Goal: Task Accomplishment & Management: Use online tool/utility

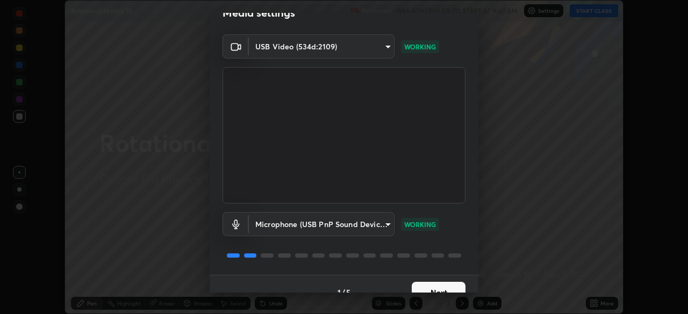
scroll to position [38, 0]
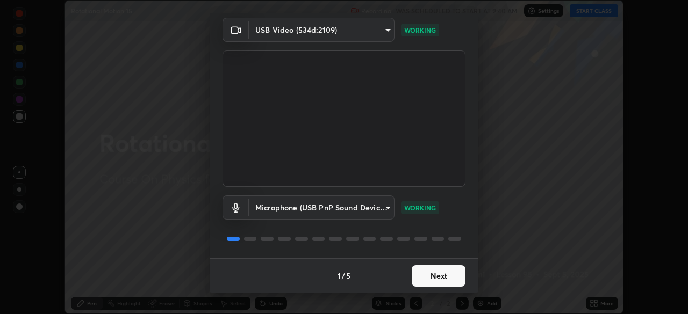
click at [435, 271] on button "Next" at bounding box center [439, 277] width 54 height 22
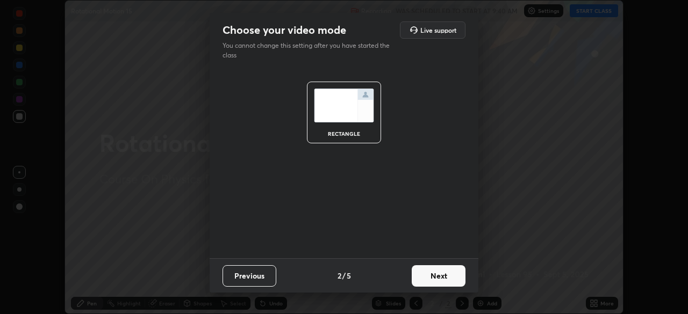
scroll to position [0, 0]
click at [436, 271] on button "Next" at bounding box center [439, 277] width 54 height 22
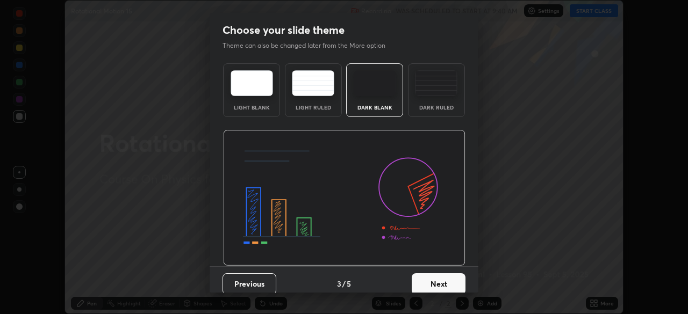
click at [439, 274] on button "Next" at bounding box center [439, 285] width 54 height 22
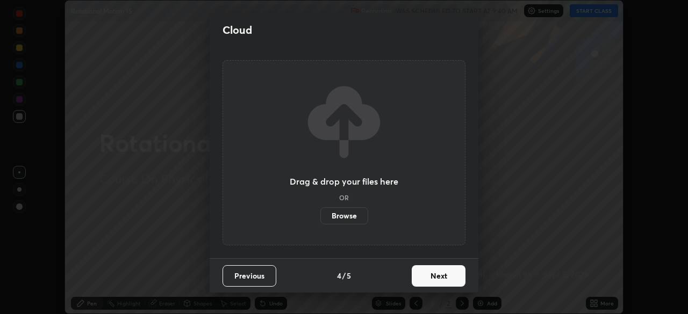
click at [444, 276] on button "Next" at bounding box center [439, 277] width 54 height 22
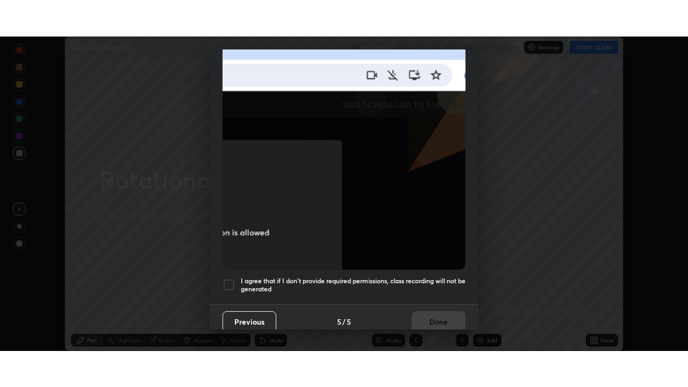
scroll to position [258, 0]
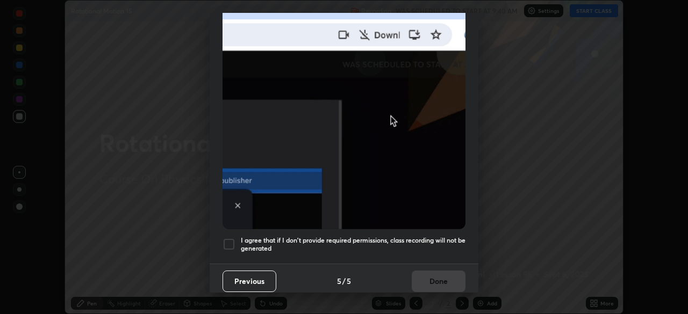
click at [291, 242] on h5 "I agree that if I don't provide required permissions, class recording will not …" at bounding box center [353, 245] width 225 height 17
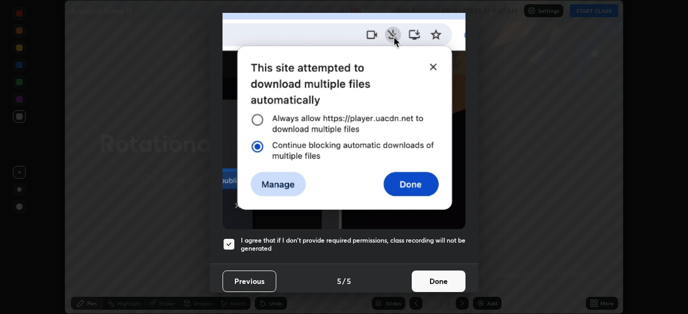
click at [433, 282] on button "Done" at bounding box center [439, 282] width 54 height 22
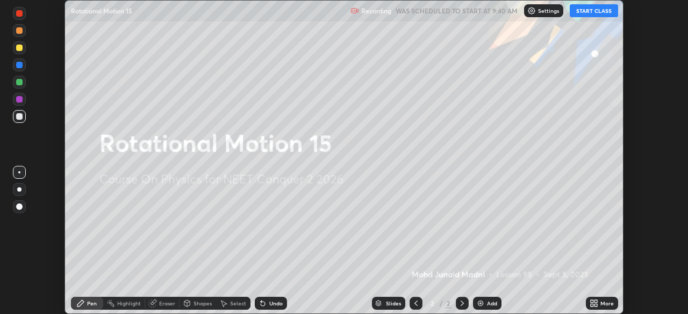
click at [595, 303] on icon at bounding box center [596, 302] width 3 height 3
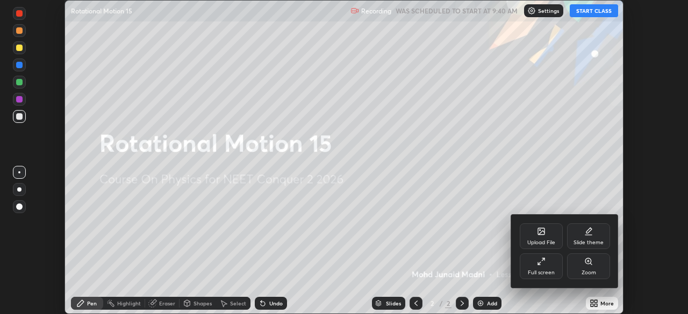
click at [536, 238] on div "Upload File" at bounding box center [541, 237] width 43 height 26
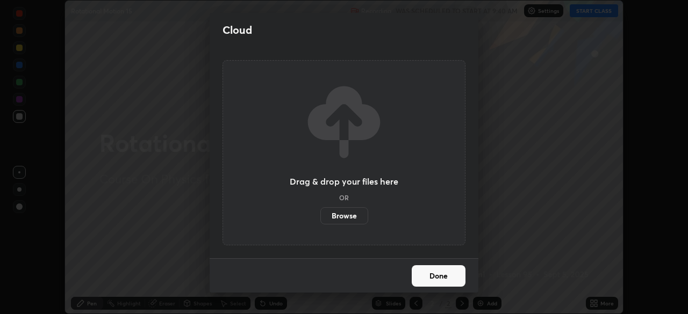
click at [345, 216] on label "Browse" at bounding box center [344, 216] width 48 height 17
click at [320, 216] on input "Browse" at bounding box center [320, 216] width 0 height 17
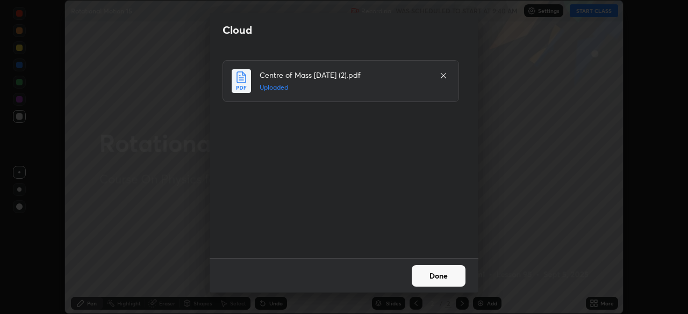
click at [424, 276] on button "Done" at bounding box center [439, 277] width 54 height 22
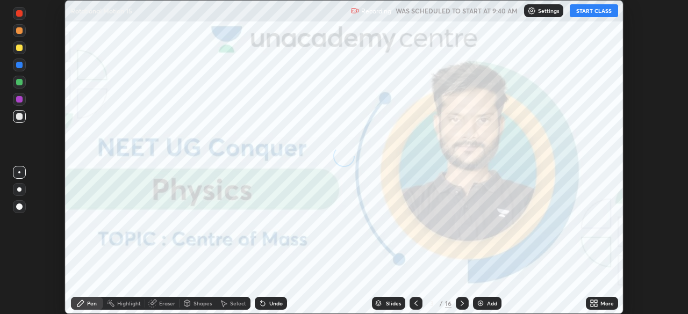
click at [593, 306] on icon at bounding box center [592, 305] width 3 height 3
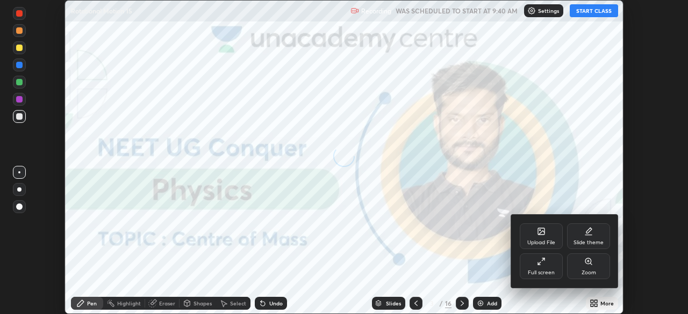
click at [533, 267] on div "Full screen" at bounding box center [541, 267] width 43 height 26
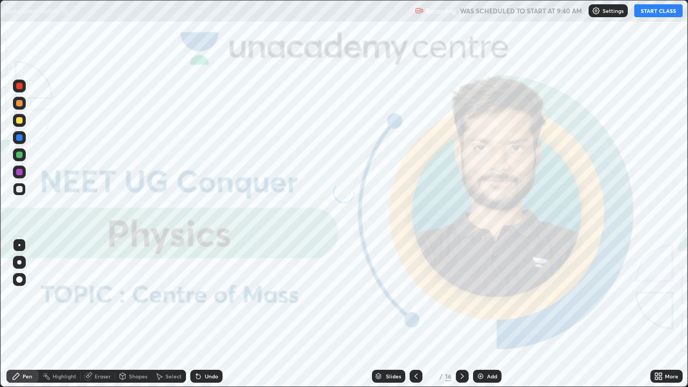
scroll to position [387, 688]
click at [660, 10] on button "START CLASS" at bounding box center [658, 10] width 48 height 13
click at [481, 314] on img at bounding box center [480, 376] width 9 height 9
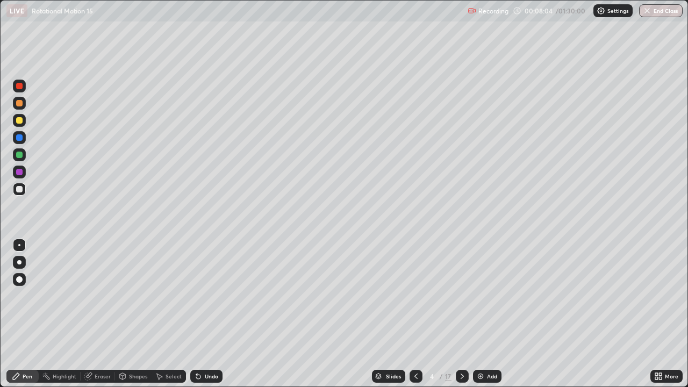
click at [388, 314] on div "Slides" at bounding box center [393, 376] width 15 height 5
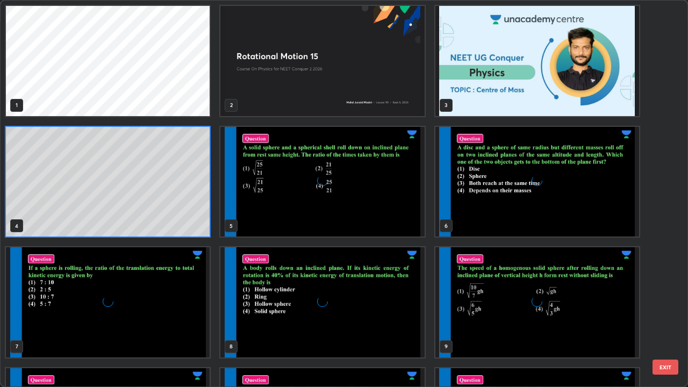
scroll to position [383, 682]
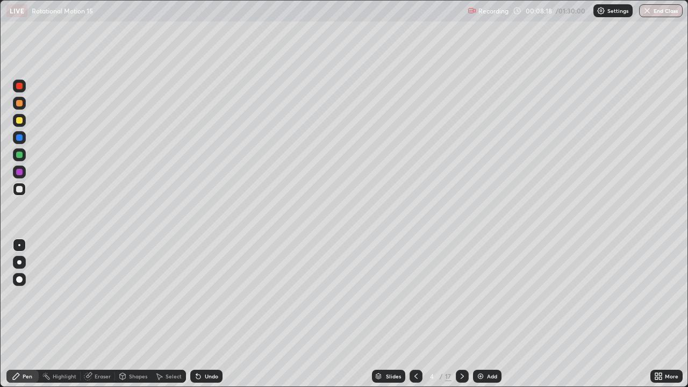
click at [19, 262] on div at bounding box center [19, 262] width 4 height 4
click at [20, 189] on div at bounding box center [19, 189] width 6 height 6
click at [18, 171] on div at bounding box center [19, 172] width 6 height 6
click at [20, 154] on div at bounding box center [19, 155] width 6 height 6
click at [17, 188] on div at bounding box center [19, 189] width 6 height 6
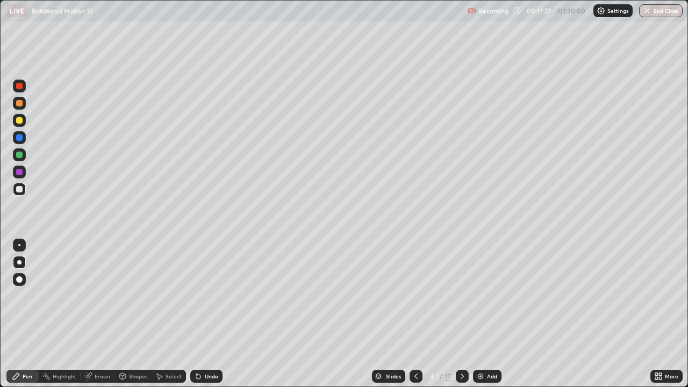
click at [481, 314] on img at bounding box center [480, 376] width 9 height 9
click at [19, 137] on div at bounding box center [19, 137] width 6 height 6
click at [415, 314] on icon at bounding box center [416, 376] width 9 height 9
click at [460, 314] on icon at bounding box center [462, 376] width 9 height 9
click at [99, 314] on div "Eraser" at bounding box center [103, 376] width 16 height 5
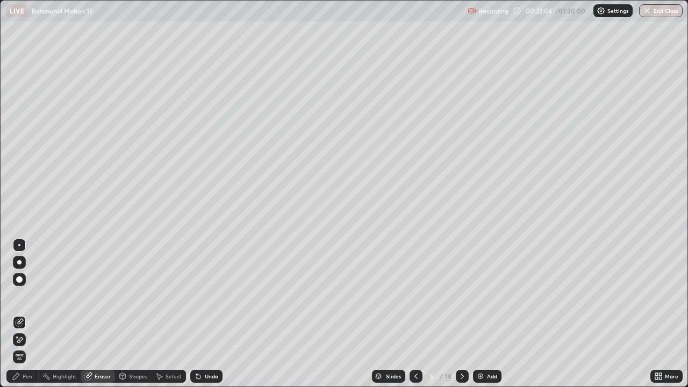
click at [31, 314] on div "Pen" at bounding box center [22, 376] width 32 height 13
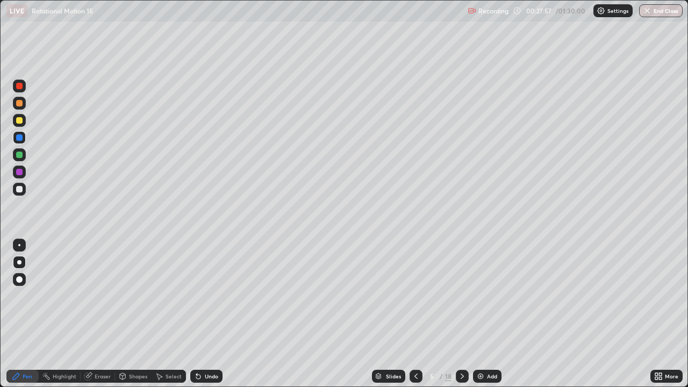
click at [382, 314] on div "Slides" at bounding box center [388, 376] width 33 height 13
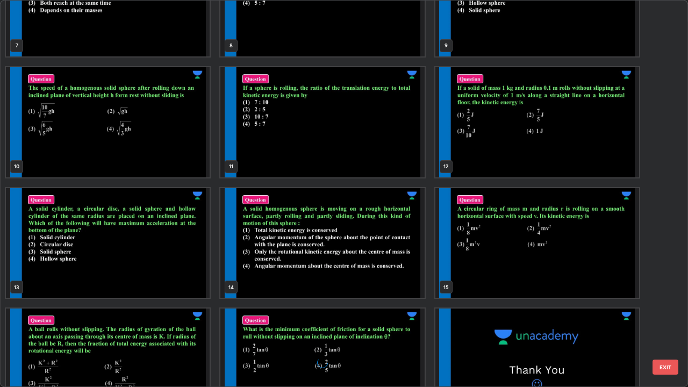
scroll to position [302, 0]
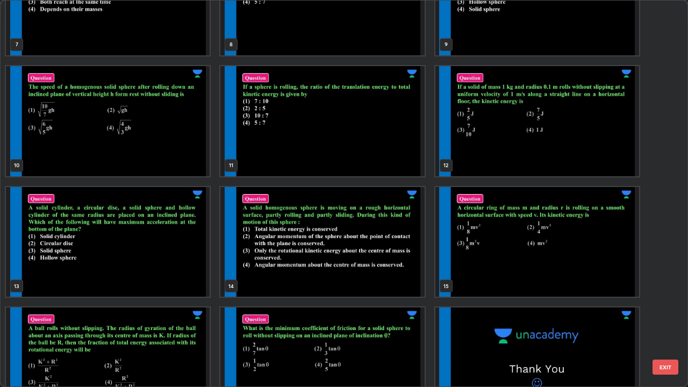
click at [185, 273] on img "grid" at bounding box center [108, 242] width 204 height 110
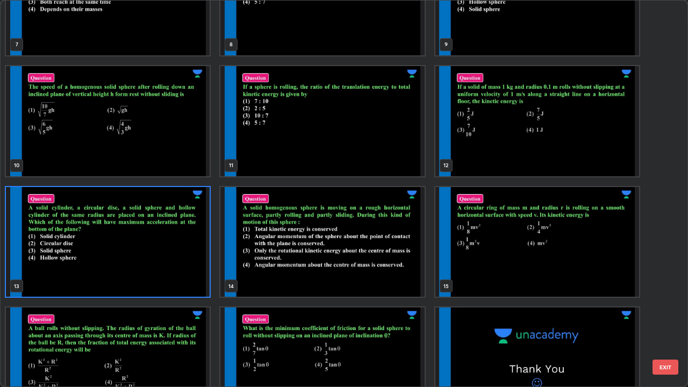
click at [189, 273] on img "grid" at bounding box center [108, 242] width 204 height 110
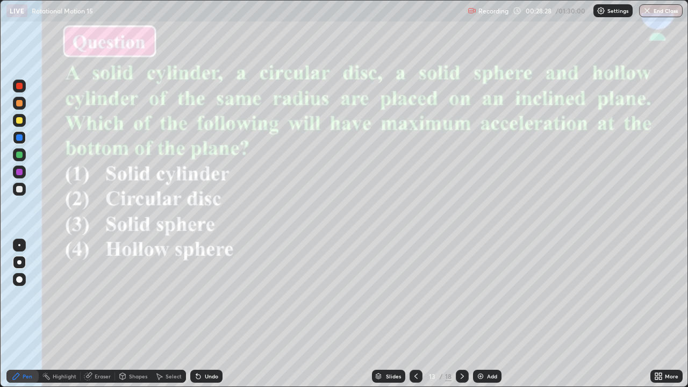
click at [388, 314] on div "Slides" at bounding box center [393, 376] width 15 height 5
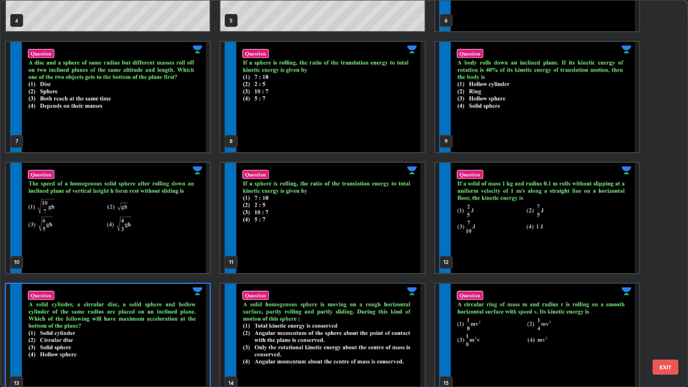
scroll to position [135, 0]
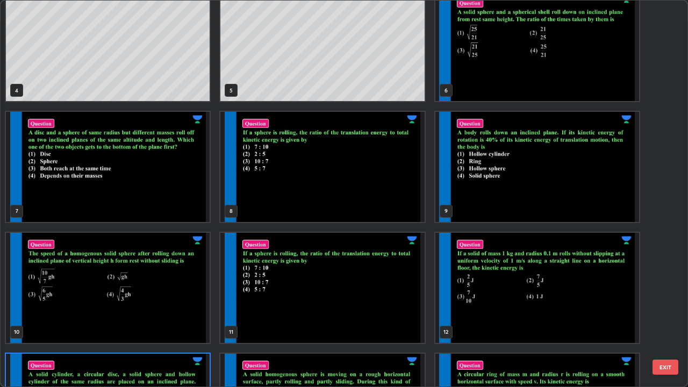
click at [171, 197] on img "grid" at bounding box center [108, 167] width 204 height 110
click at [174, 198] on img "grid" at bounding box center [108, 167] width 204 height 110
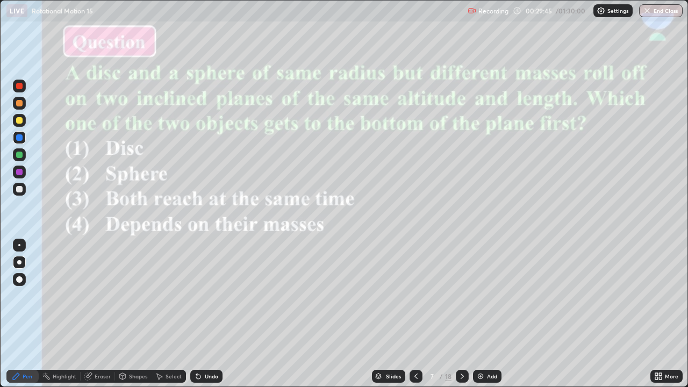
click at [383, 314] on div "Slides" at bounding box center [388, 376] width 33 height 13
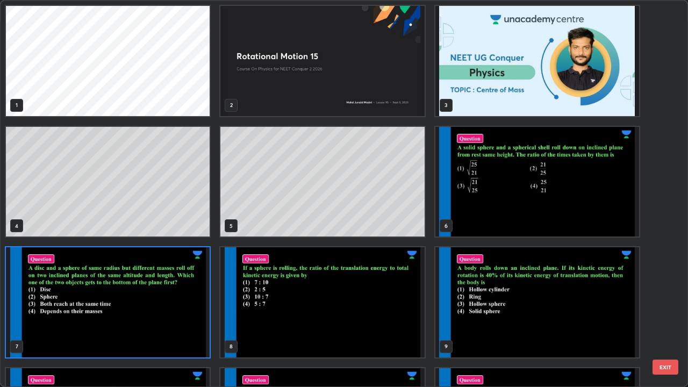
scroll to position [383, 682]
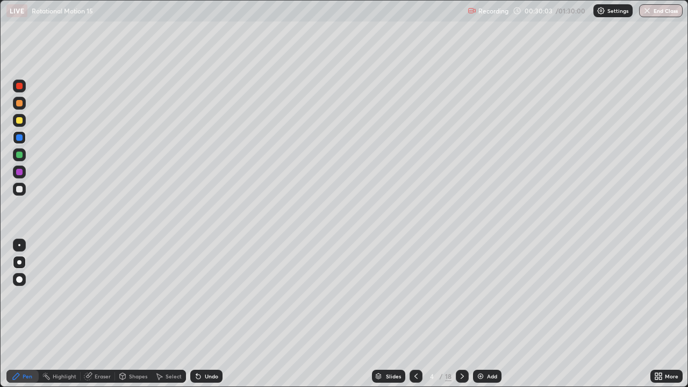
click at [20, 85] on div at bounding box center [19, 86] width 6 height 6
click at [477, 314] on img at bounding box center [480, 376] width 9 height 9
click at [415, 314] on icon at bounding box center [416, 376] width 9 height 9
click at [461, 314] on icon at bounding box center [462, 376] width 9 height 9
click at [22, 140] on div at bounding box center [19, 137] width 6 height 6
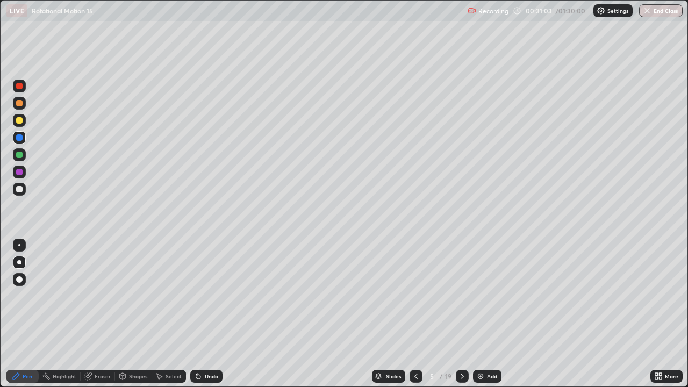
click at [97, 314] on div "Eraser" at bounding box center [98, 376] width 34 height 13
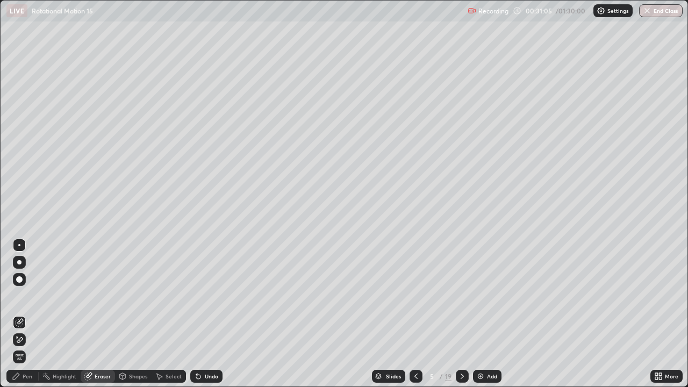
click at [20, 314] on div "Pen" at bounding box center [22, 376] width 32 height 13
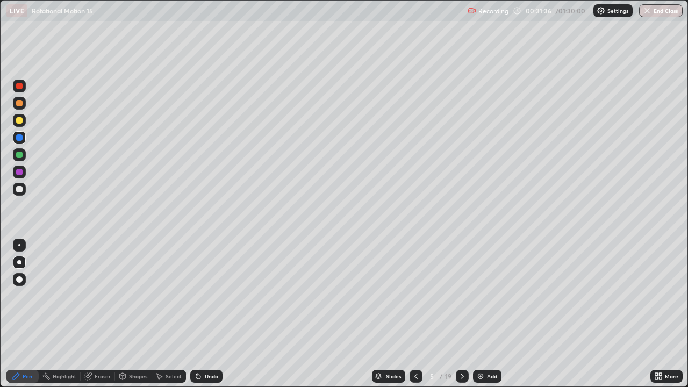
click at [18, 173] on div at bounding box center [19, 172] width 6 height 6
click at [461, 314] on icon at bounding box center [462, 376] width 9 height 9
click at [415, 314] on icon at bounding box center [416, 376] width 9 height 9
click at [483, 314] on img at bounding box center [480, 376] width 9 height 9
click at [414, 314] on icon at bounding box center [415, 376] width 9 height 9
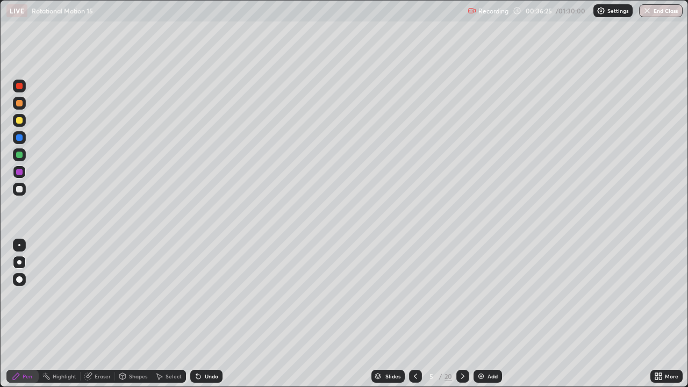
click at [414, 314] on icon at bounding box center [415, 376] width 9 height 9
click at [481, 314] on img at bounding box center [481, 376] width 9 height 9
click at [415, 314] on icon at bounding box center [416, 376] width 9 height 9
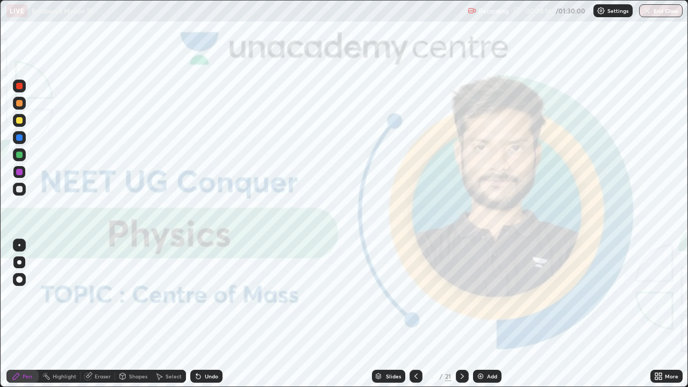
click at [461, 314] on icon at bounding box center [462, 376] width 9 height 9
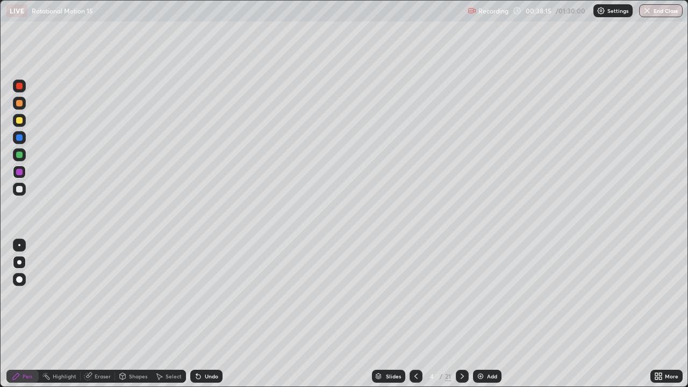
click at [461, 314] on icon at bounding box center [462, 376] width 3 height 5
click at [462, 314] on icon at bounding box center [462, 376] width 3 height 5
click at [461, 314] on icon at bounding box center [462, 376] width 9 height 9
click at [410, 314] on div at bounding box center [416, 376] width 13 height 13
click at [460, 314] on icon at bounding box center [462, 376] width 9 height 9
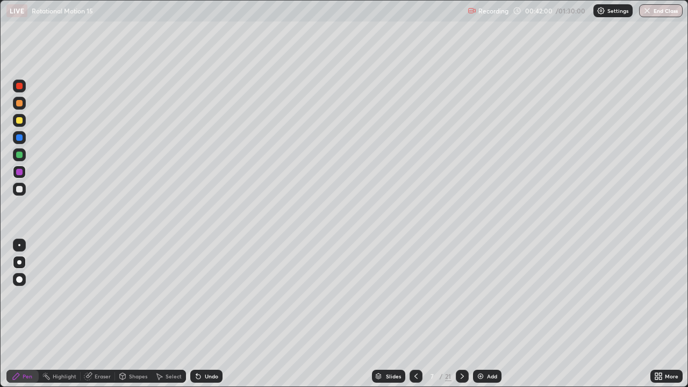
click at [461, 314] on icon at bounding box center [462, 376] width 9 height 9
click at [461, 314] on icon at bounding box center [462, 376] width 3 height 5
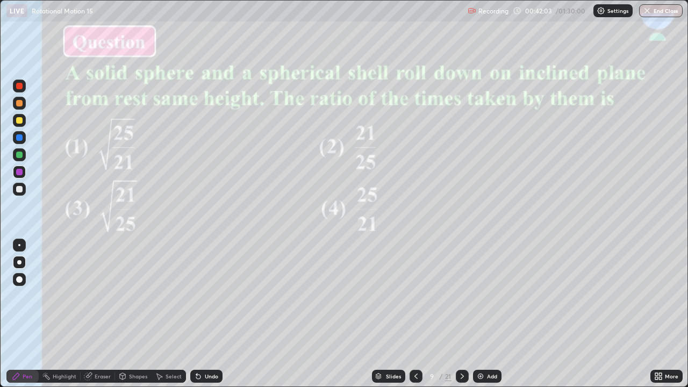
click at [416, 314] on icon at bounding box center [416, 376] width 9 height 9
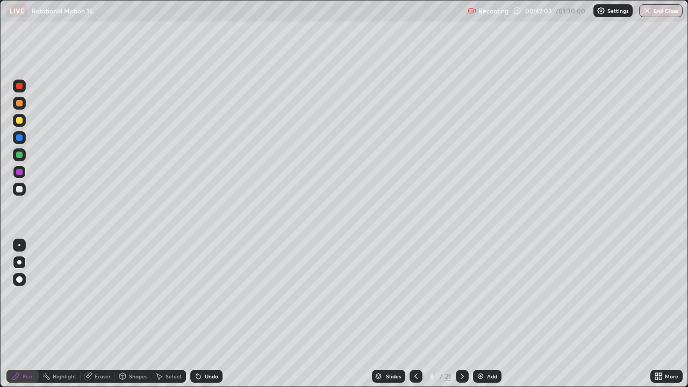
click at [413, 314] on icon at bounding box center [416, 376] width 9 height 9
click at [415, 314] on icon at bounding box center [416, 376] width 9 height 9
click at [19, 137] on div at bounding box center [19, 137] width 6 height 6
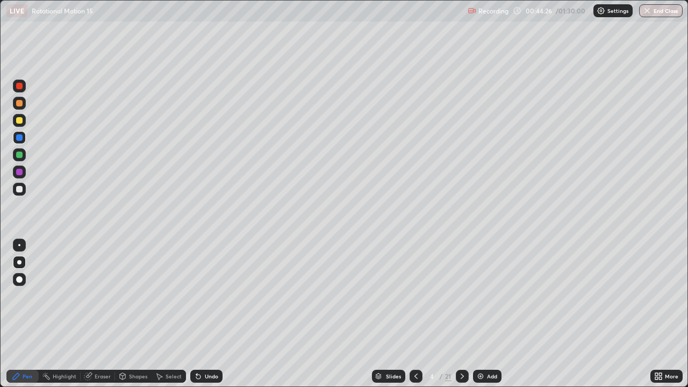
click at [460, 314] on icon at bounding box center [462, 376] width 9 height 9
click at [456, 314] on div at bounding box center [462, 376] width 13 height 13
click at [461, 314] on icon at bounding box center [462, 376] width 9 height 9
click at [381, 314] on div "Slides" at bounding box center [388, 376] width 33 height 13
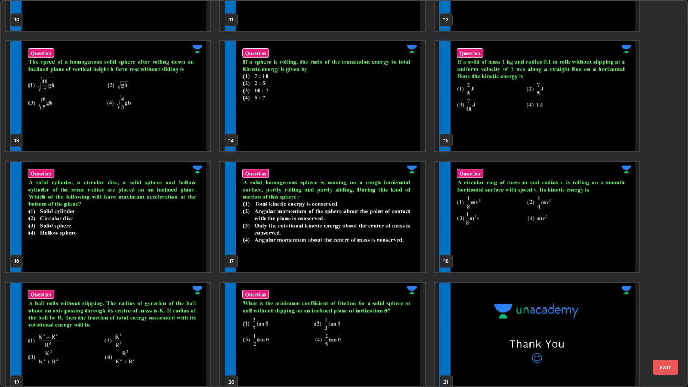
scroll to position [459, 0]
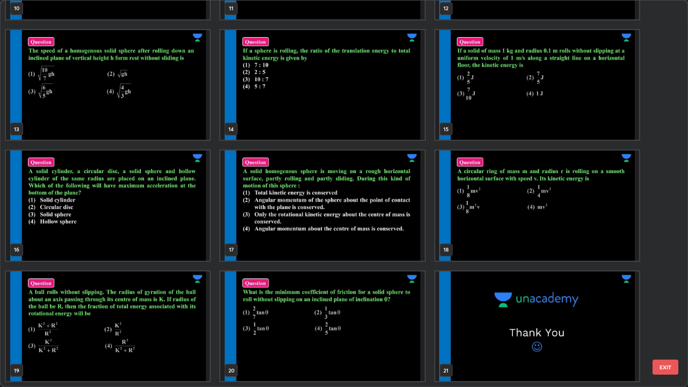
click at [370, 314] on img "grid" at bounding box center [322, 326] width 204 height 110
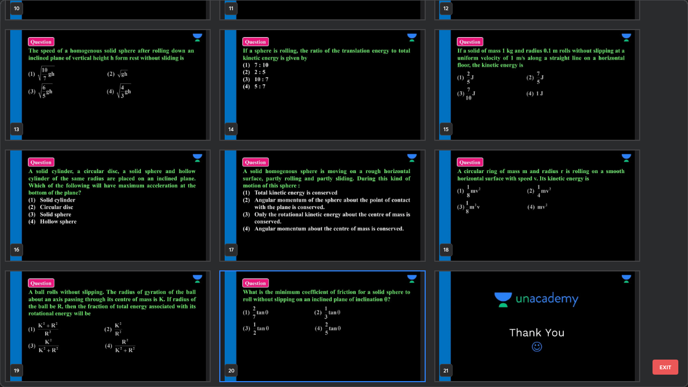
click at [377, 314] on img "grid" at bounding box center [322, 326] width 204 height 110
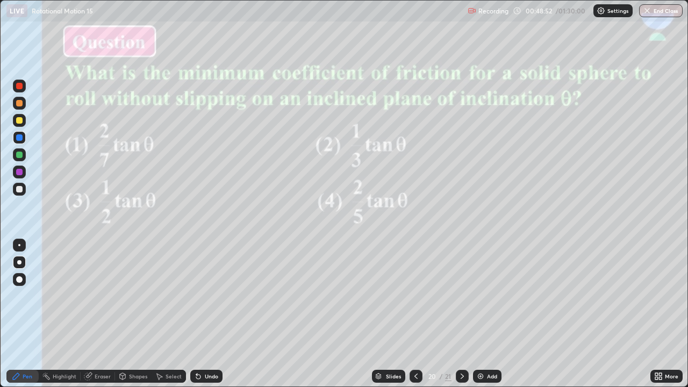
click at [100, 314] on div "Eraser" at bounding box center [103, 376] width 16 height 5
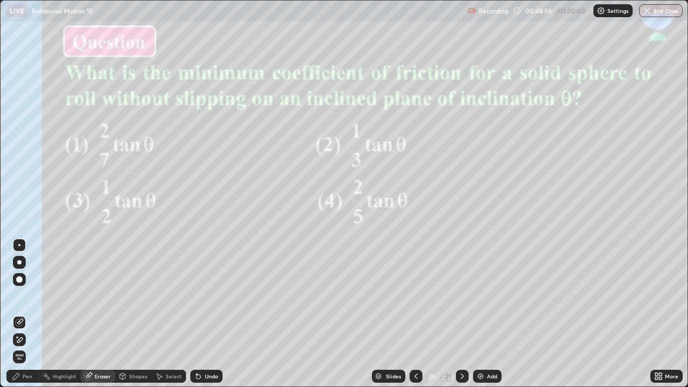
click at [30, 314] on div "Pen" at bounding box center [28, 376] width 10 height 5
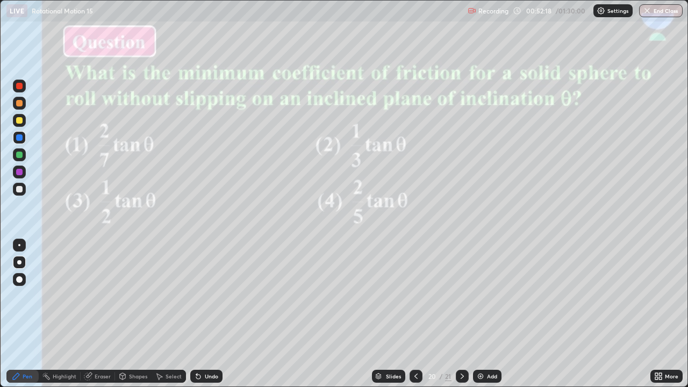
click at [383, 314] on div "Slides" at bounding box center [388, 376] width 33 height 13
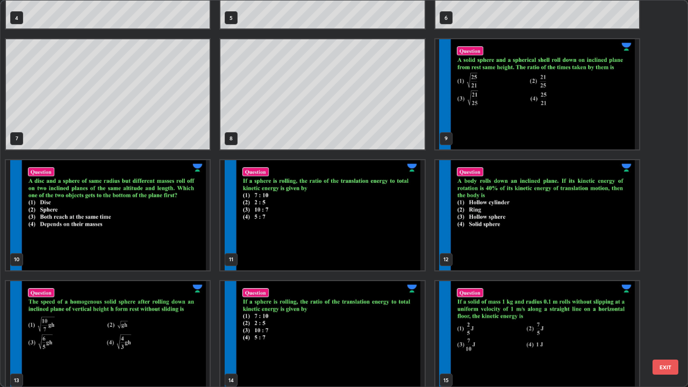
scroll to position [207, 0]
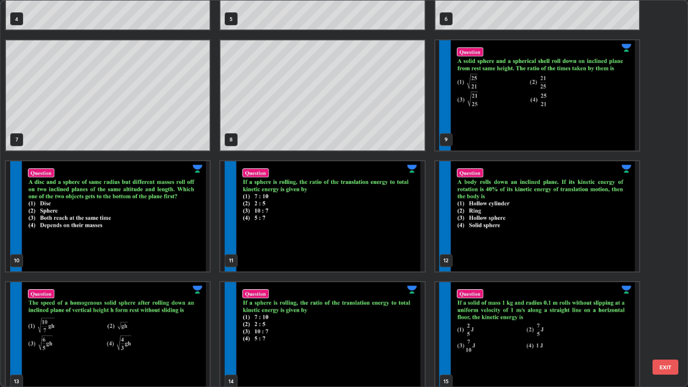
click at [555, 135] on img "grid" at bounding box center [537, 95] width 204 height 110
click at [556, 139] on img "grid" at bounding box center [537, 95] width 204 height 110
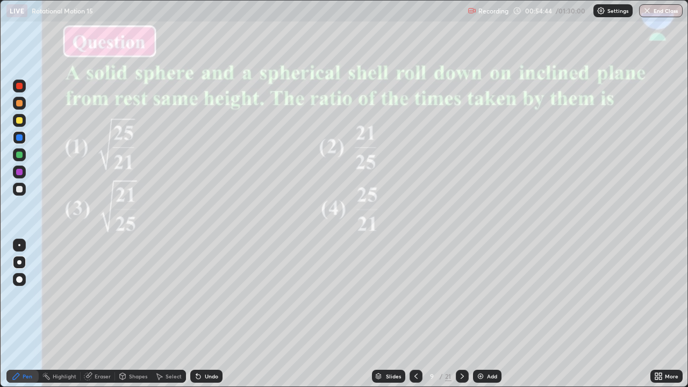
click at [18, 119] on div at bounding box center [19, 120] width 6 height 6
click at [384, 314] on div "Slides" at bounding box center [388, 376] width 33 height 13
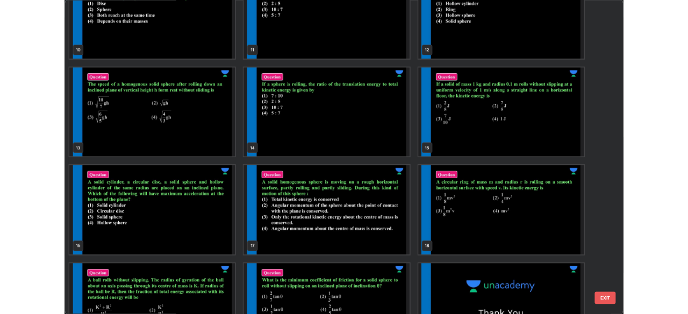
scroll to position [417, 0]
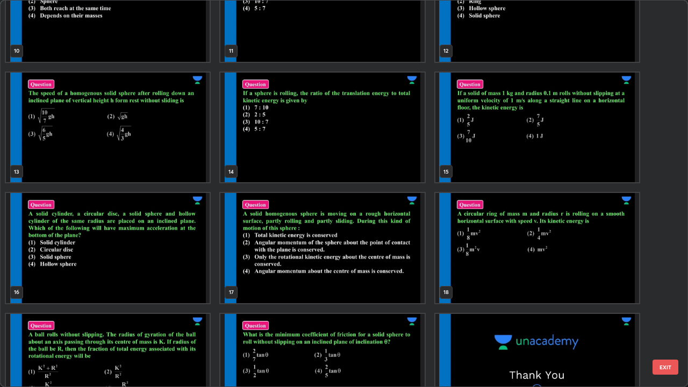
click at [370, 282] on img "grid" at bounding box center [322, 248] width 204 height 110
click at [373, 281] on img "grid" at bounding box center [322, 248] width 204 height 110
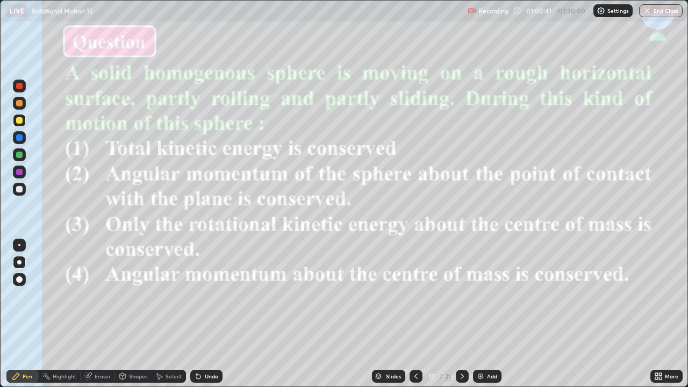
click at [18, 138] on div at bounding box center [19, 137] width 6 height 6
click at [477, 314] on img at bounding box center [480, 376] width 9 height 9
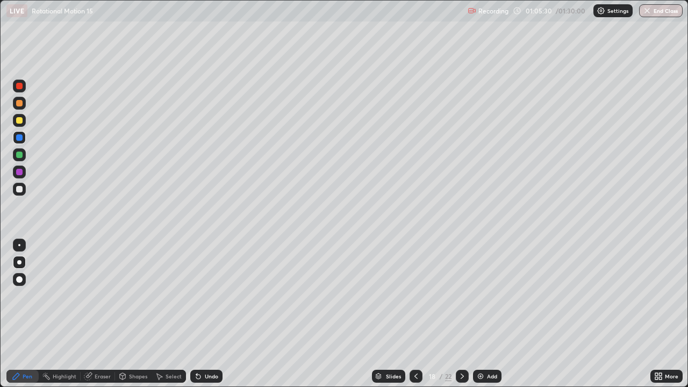
click at [21, 121] on div at bounding box center [19, 120] width 6 height 6
click at [665, 9] on button "End Class" at bounding box center [661, 10] width 44 height 13
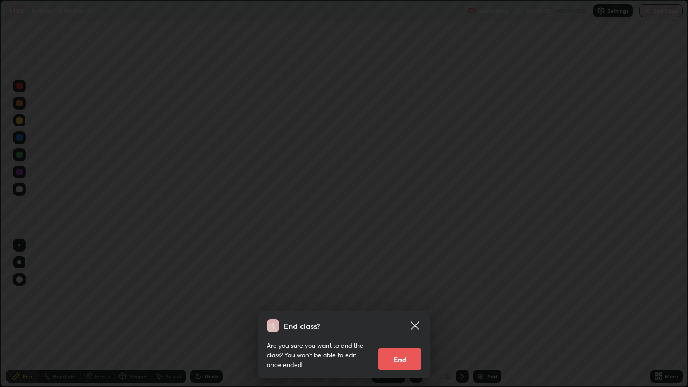
click at [392, 314] on button "End" at bounding box center [399, 359] width 43 height 22
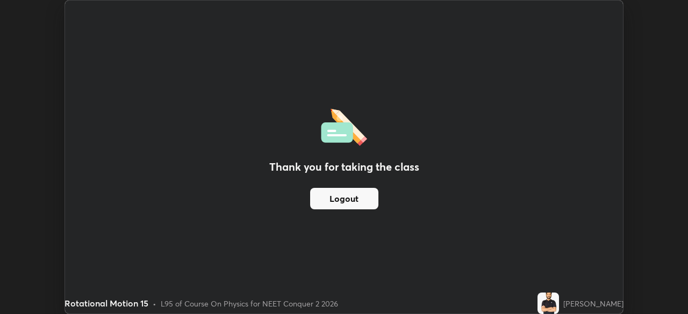
scroll to position [53444, 53071]
